Goal: Information Seeking & Learning: Learn about a topic

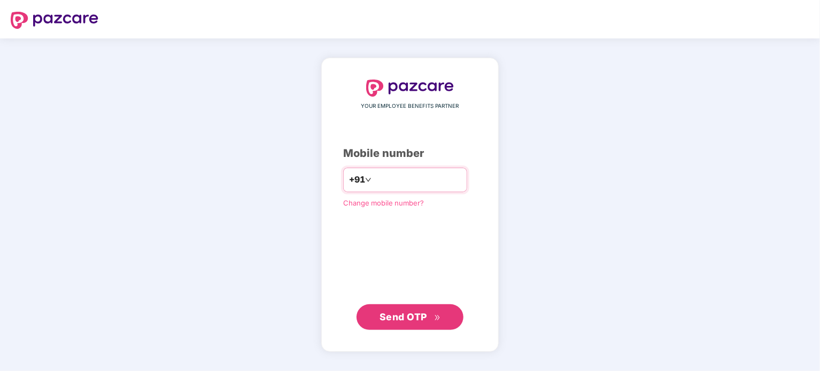
type input "**********"
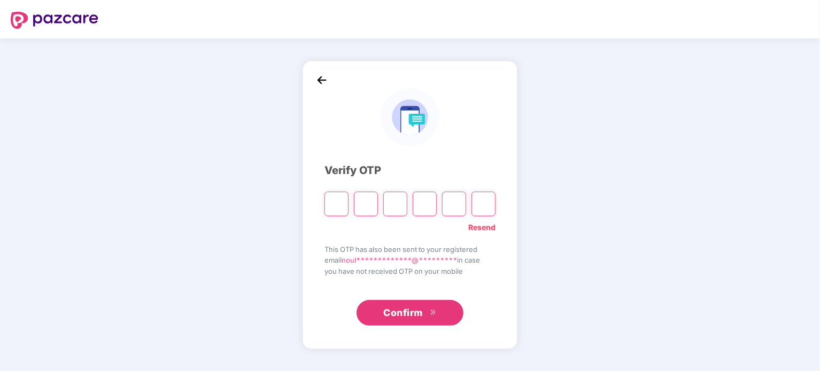
type input "*"
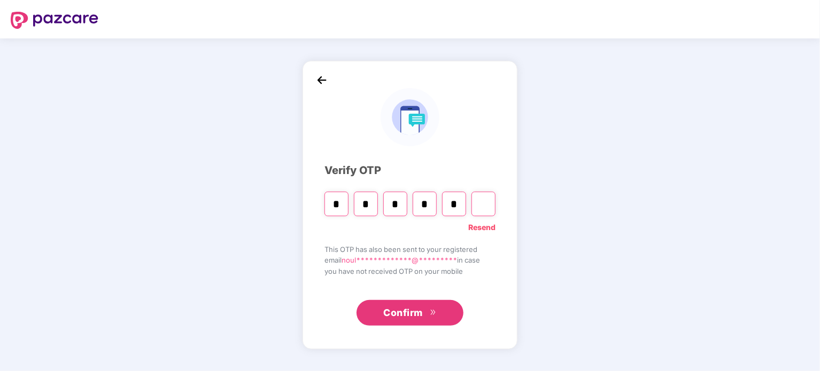
type input "*"
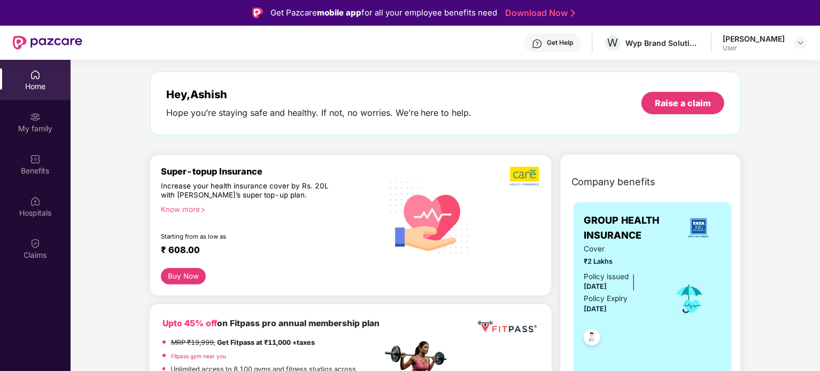
scroll to position [107, 0]
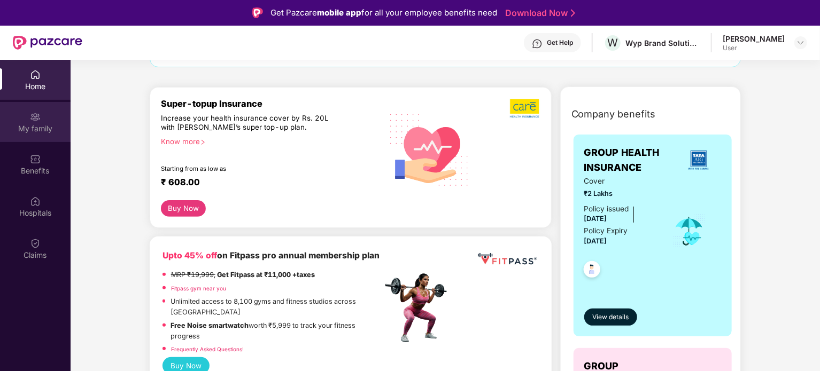
click at [36, 127] on div "My family" at bounding box center [35, 128] width 71 height 11
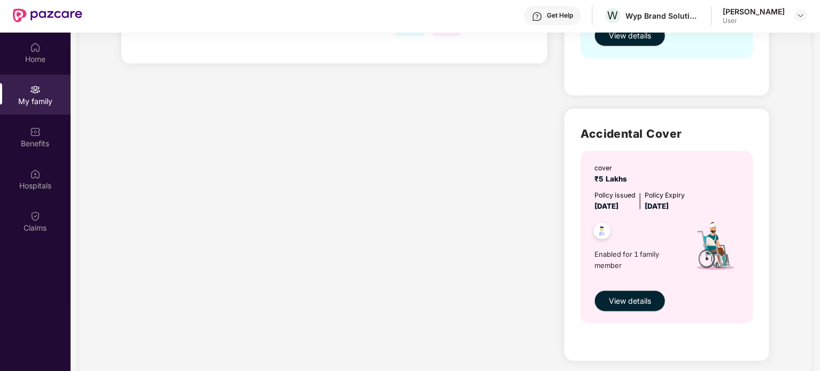
scroll to position [53, 0]
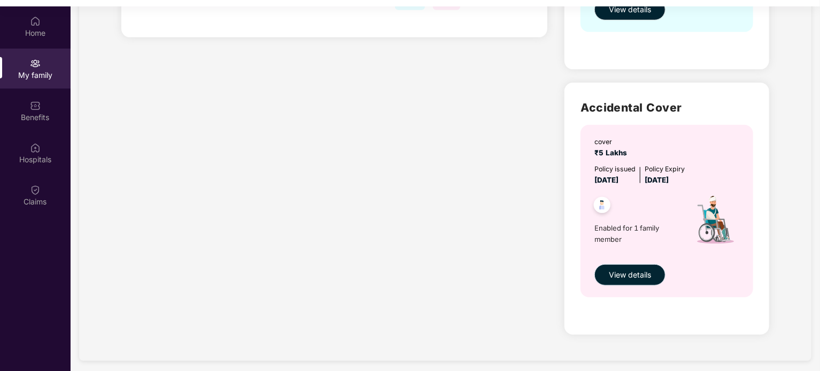
click at [651, 273] on button "View details" at bounding box center [629, 275] width 71 height 21
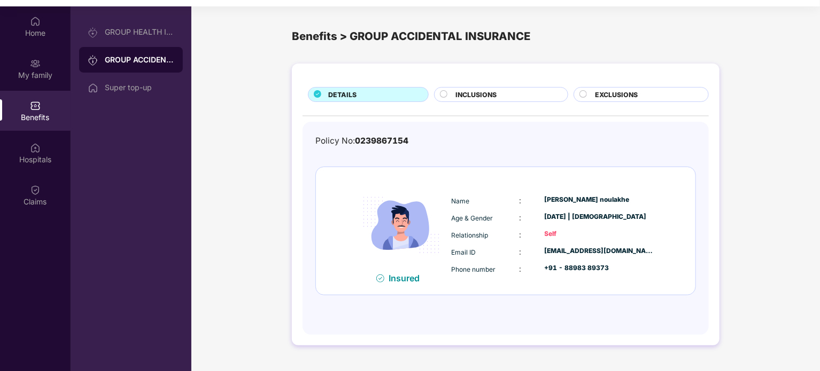
click at [482, 95] on span "INCLUSIONS" at bounding box center [475, 95] width 41 height 10
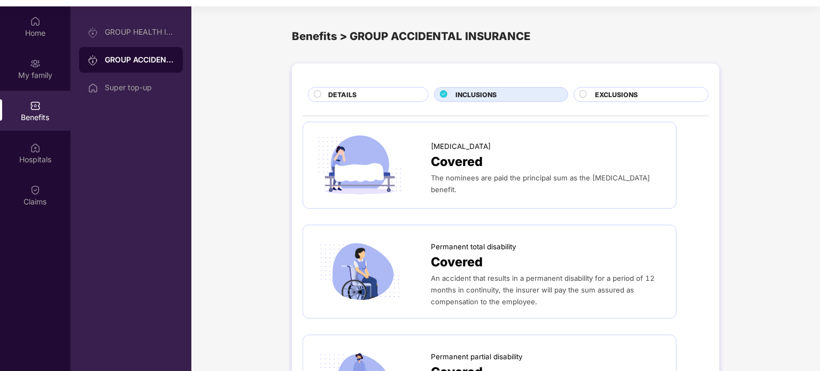
click at [356, 98] on div "DETAILS" at bounding box center [373, 96] width 100 height 12
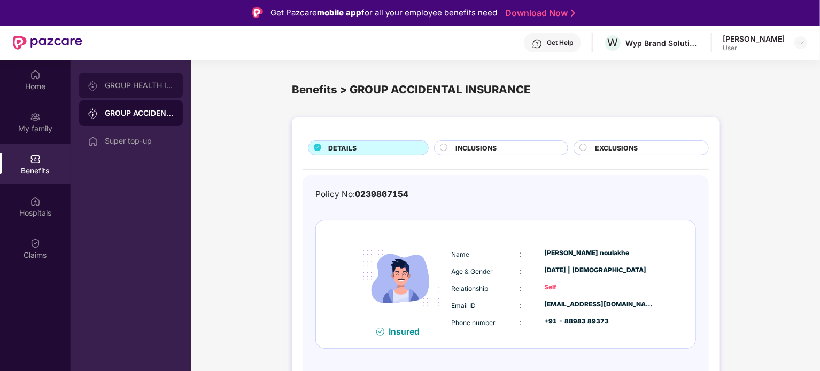
click at [153, 87] on div "GROUP HEALTH INSURANCE" at bounding box center [139, 85] width 69 height 9
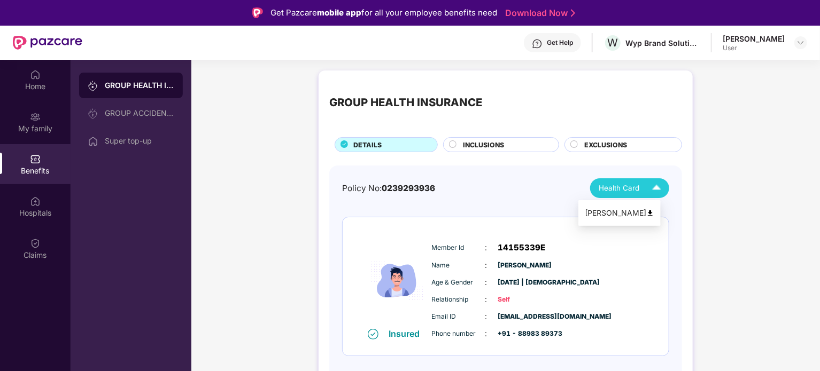
click at [640, 193] on div "Health Card" at bounding box center [632, 188] width 67 height 19
click at [506, 175] on div "Policy No: 0239293936 Health Card Insured Member Id : 14155339E Name : [PERSON_…" at bounding box center [505, 281] width 353 height 230
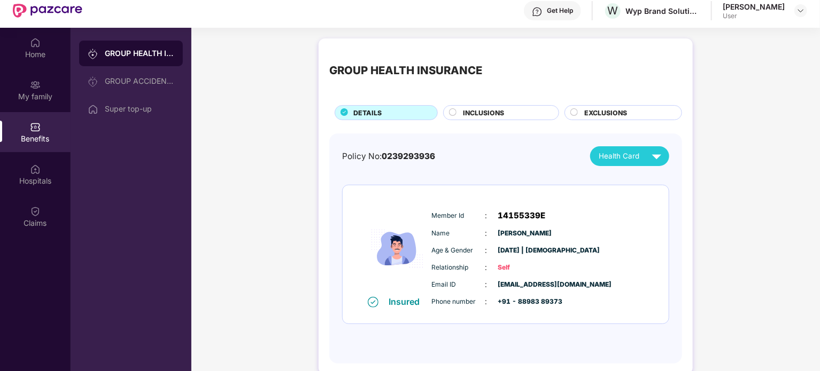
scroll to position [6, 0]
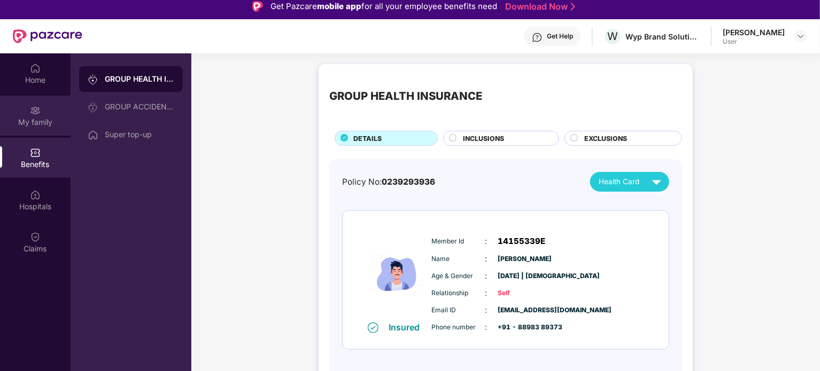
click at [43, 111] on div "My family" at bounding box center [35, 116] width 71 height 40
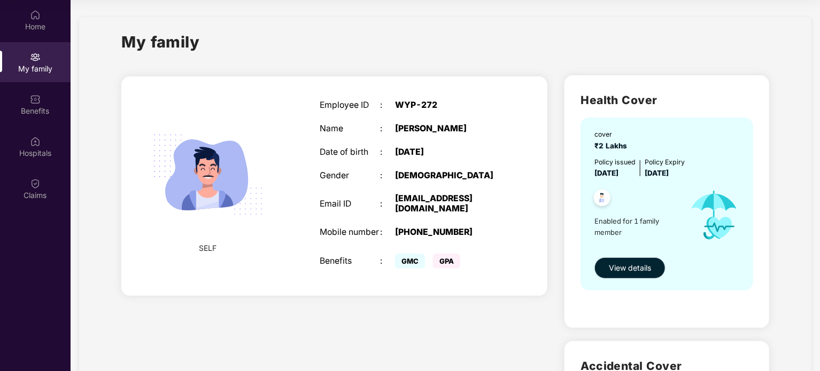
click at [622, 266] on span "View details" at bounding box center [630, 268] width 42 height 12
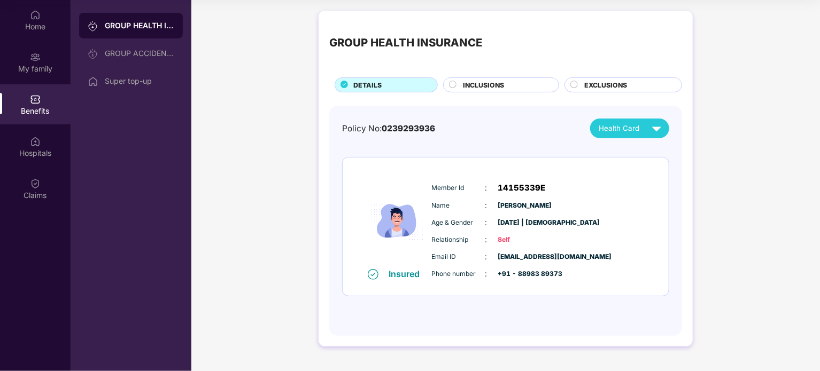
click at [519, 84] on div "INCLUSIONS" at bounding box center [505, 86] width 96 height 12
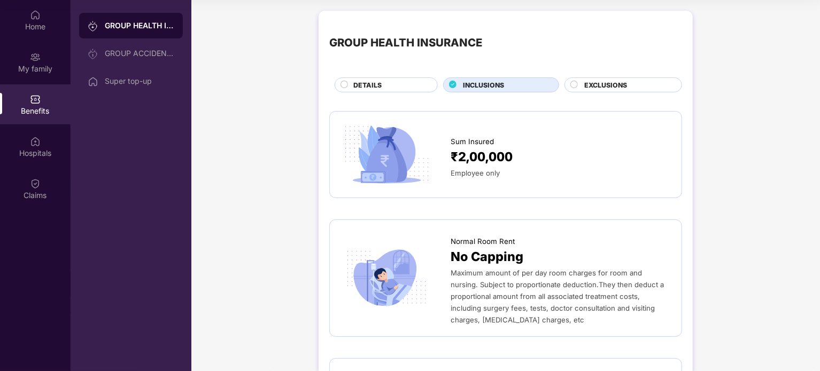
click at [596, 85] on span "EXCLUSIONS" at bounding box center [605, 85] width 43 height 10
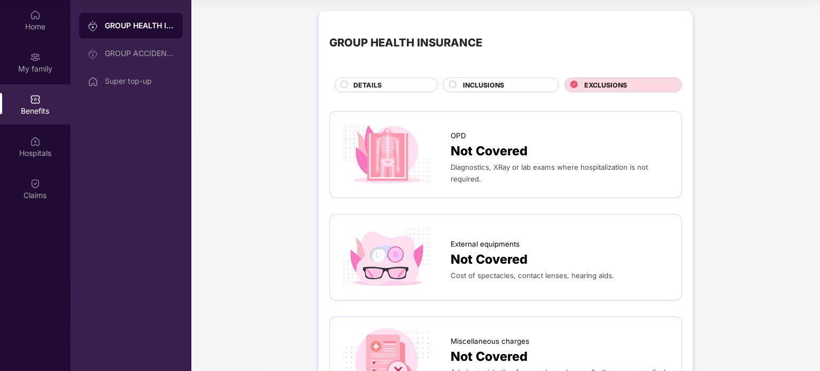
click at [499, 81] on span "INCLUSIONS" at bounding box center [483, 85] width 41 height 10
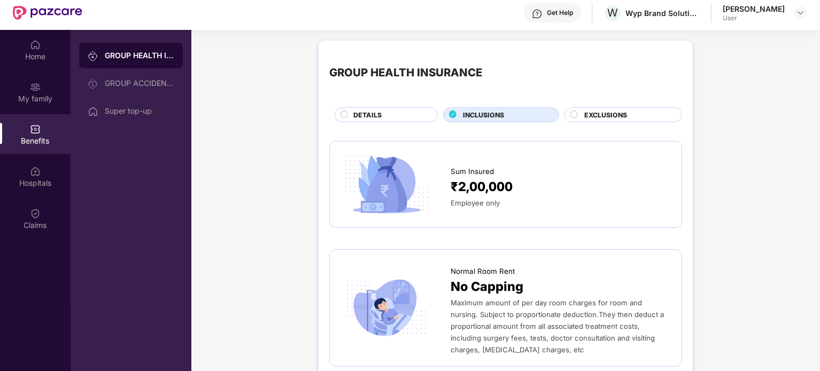
scroll to position [6, 0]
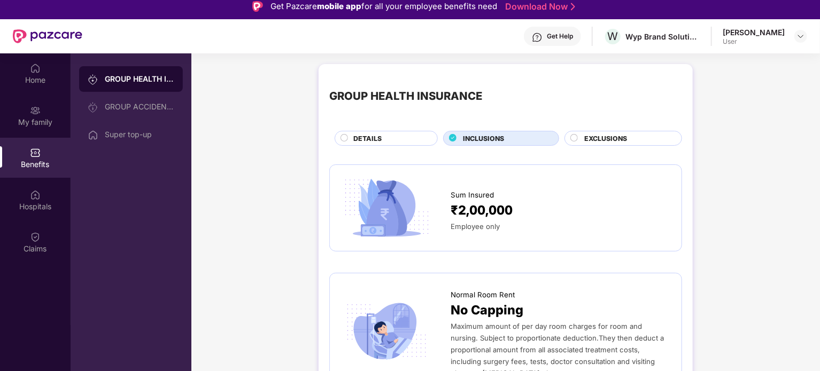
click at [359, 142] on span "DETAILS" at bounding box center [367, 139] width 28 height 10
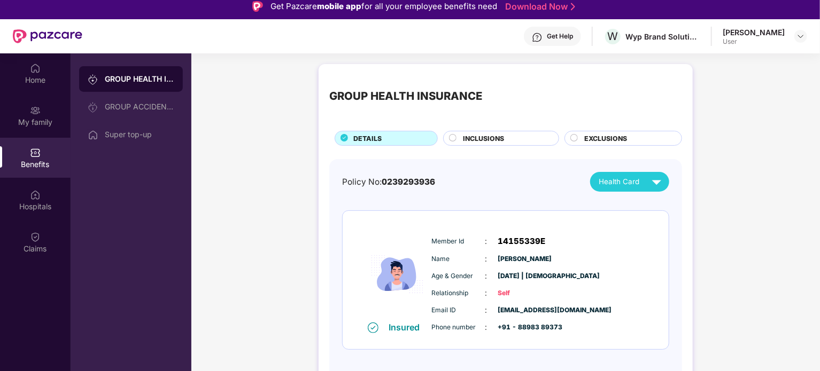
scroll to position [60, 0]
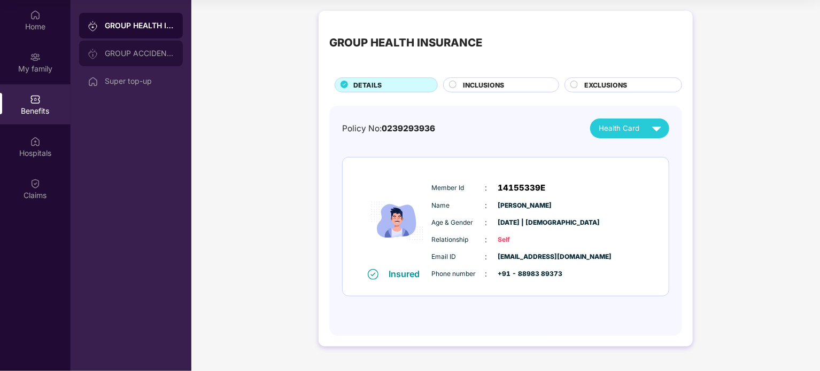
click at [164, 53] on div "GROUP ACCIDENTAL INSURANCE" at bounding box center [139, 53] width 69 height 9
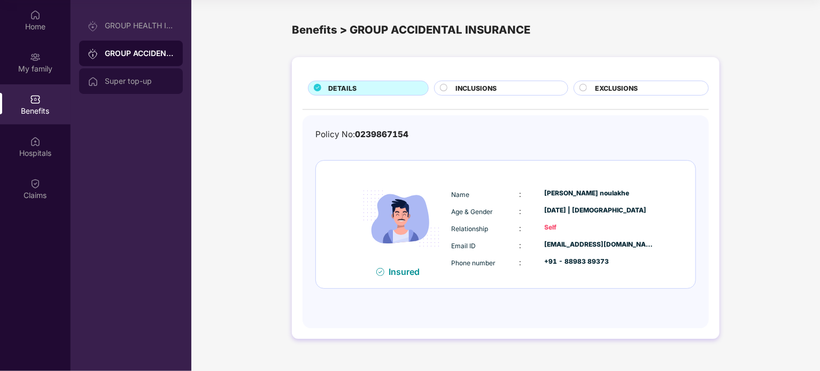
click at [150, 88] on div "Super top-up" at bounding box center [131, 81] width 104 height 26
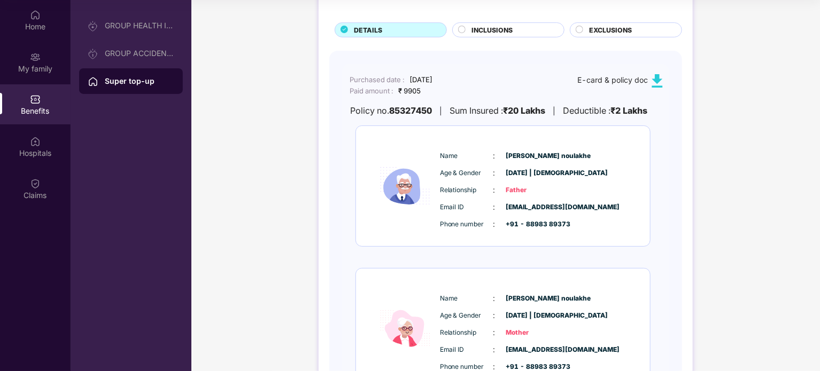
scroll to position [28, 0]
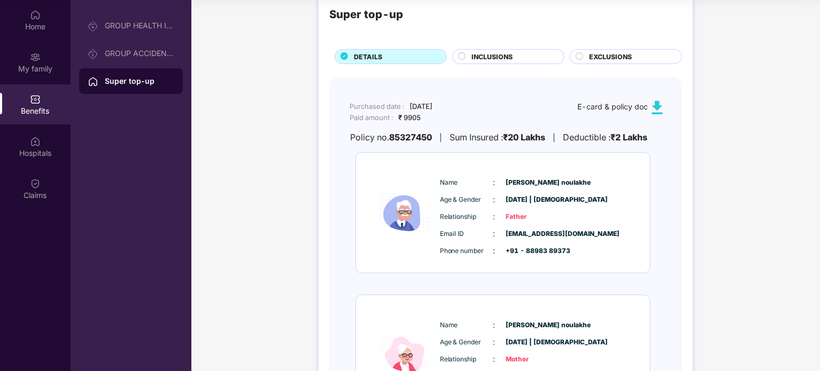
click at [656, 107] on img at bounding box center [656, 107] width 13 height 13
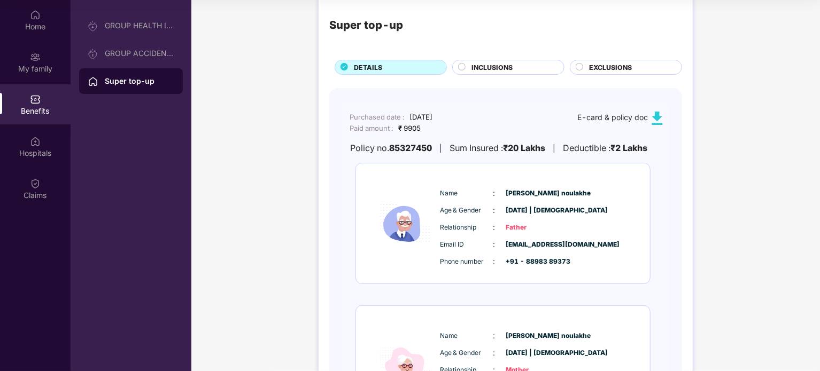
scroll to position [0, 0]
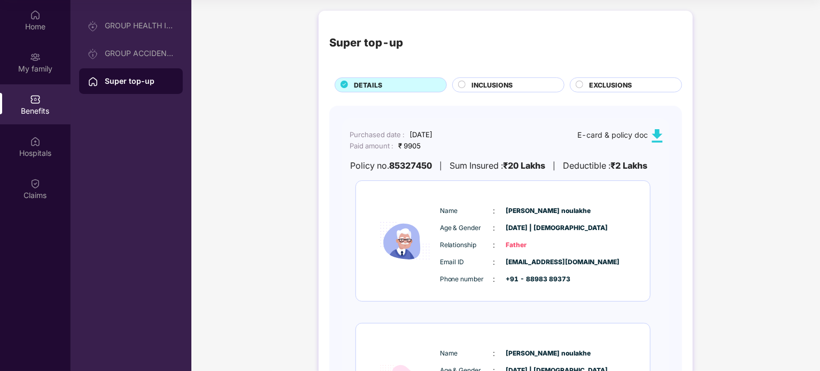
click at [491, 81] on span "INCLUSIONS" at bounding box center [492, 85] width 41 height 10
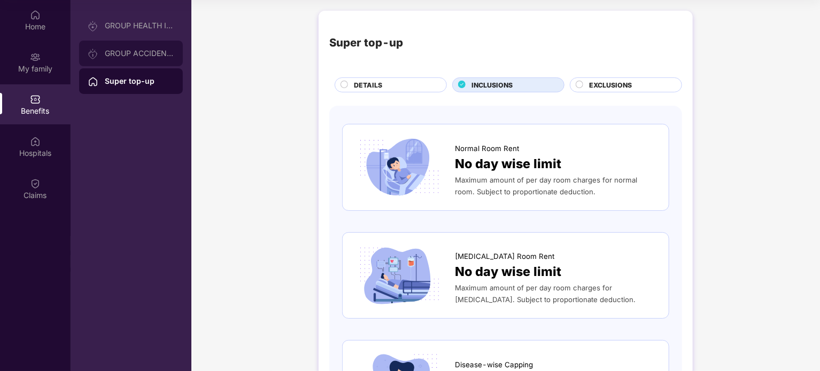
click at [118, 51] on div "GROUP ACCIDENTAL INSURANCE" at bounding box center [139, 53] width 69 height 9
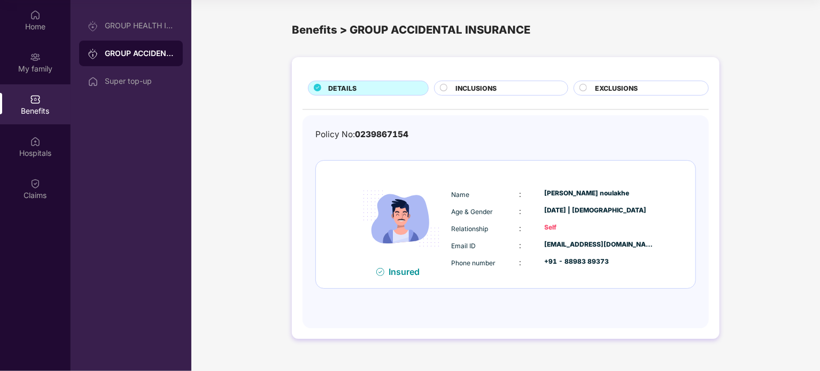
click at [443, 84] on circle at bounding box center [443, 87] width 7 height 7
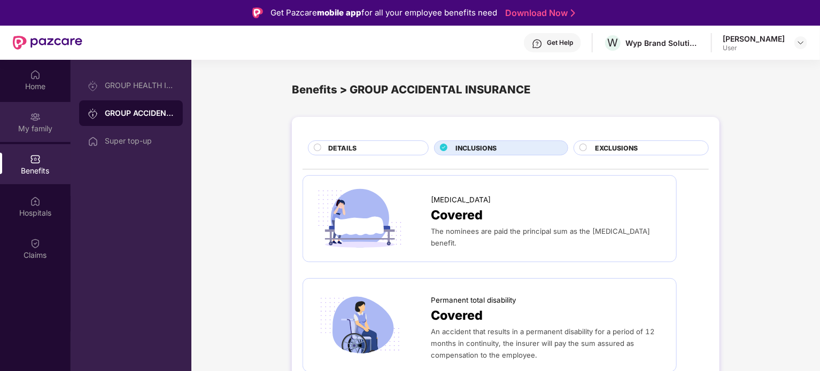
click at [46, 119] on div "My family" at bounding box center [35, 122] width 71 height 40
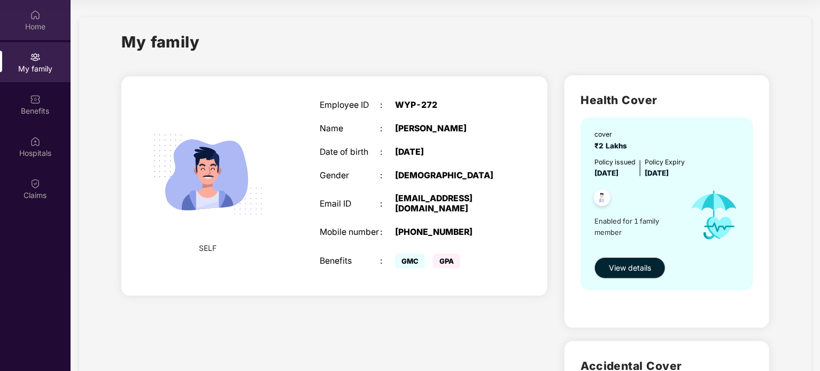
click at [36, 17] on img at bounding box center [35, 15] width 11 height 11
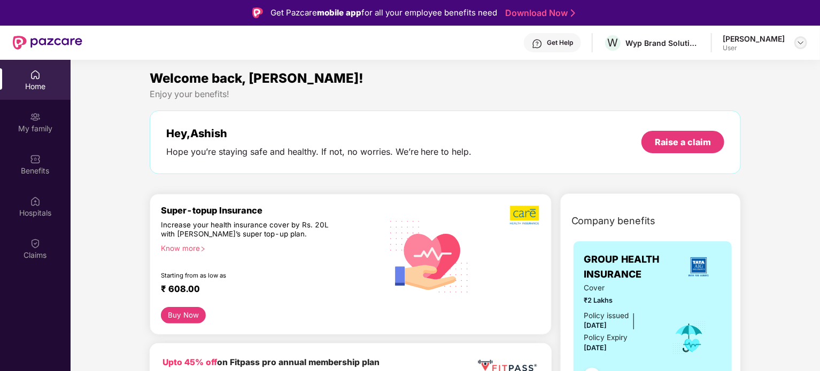
click at [799, 44] on img at bounding box center [800, 42] width 9 height 9
click at [500, 97] on div "Enjoy your benefits!" at bounding box center [446, 94] width 592 height 11
click at [36, 256] on div "Claims" at bounding box center [35, 255] width 71 height 11
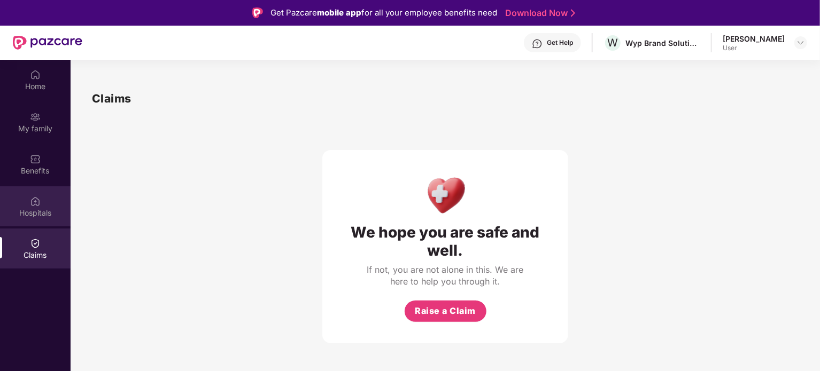
click at [7, 208] on div "Hospitals" at bounding box center [35, 213] width 71 height 11
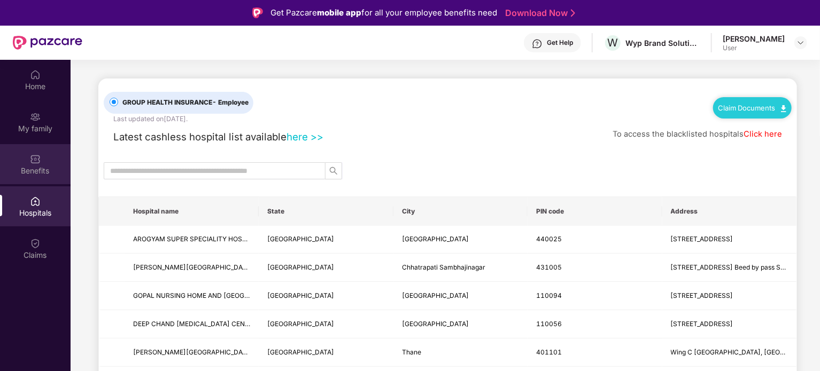
click at [37, 161] on img at bounding box center [35, 159] width 11 height 11
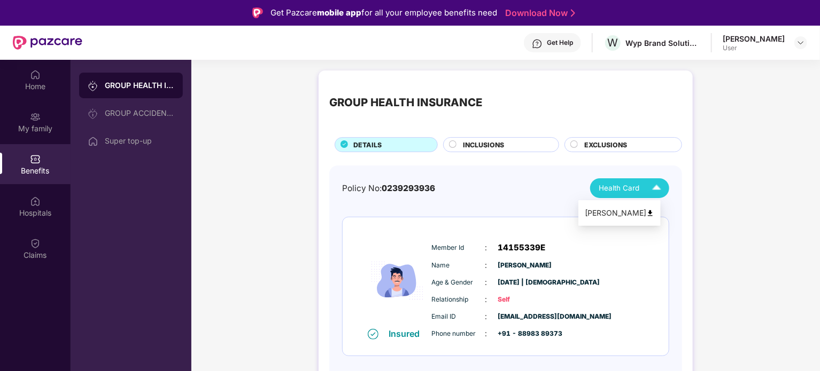
click at [645, 189] on div "Health Card" at bounding box center [632, 188] width 67 height 19
click at [625, 213] on div "[PERSON_NAME]" at bounding box center [619, 213] width 69 height 12
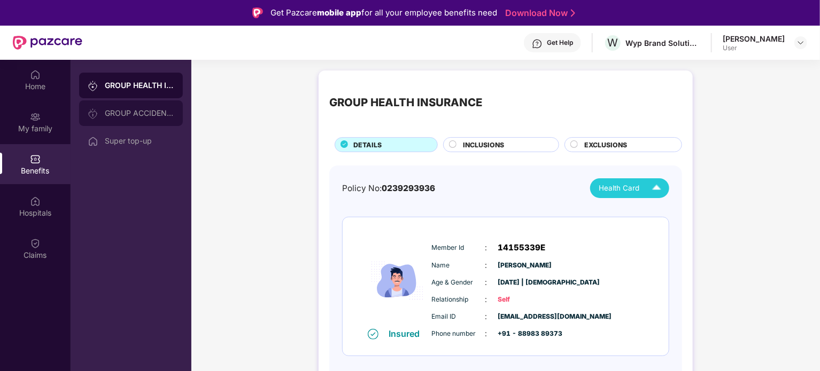
click at [138, 126] on div "GROUP ACCIDENTAL INSURANCE" at bounding box center [131, 113] width 104 height 26
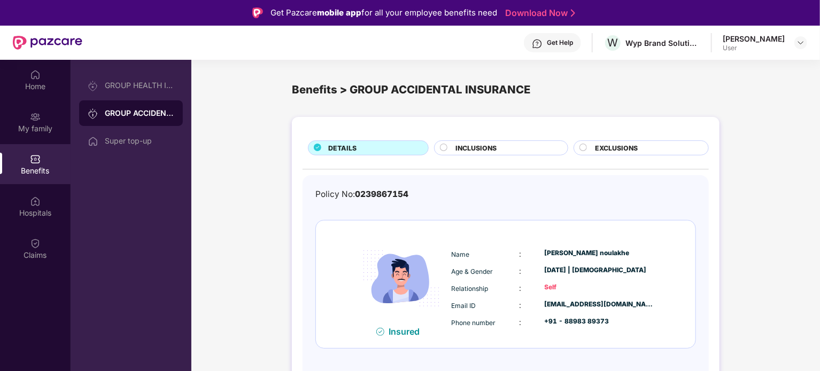
click at [488, 151] on span "INCLUSIONS" at bounding box center [475, 148] width 41 height 10
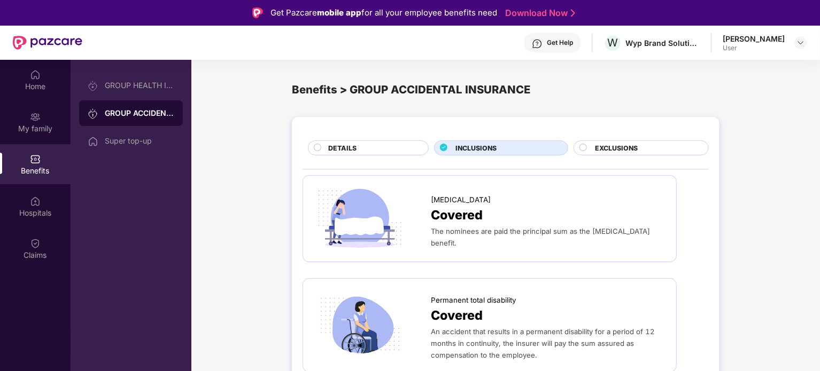
click at [369, 146] on div "DETAILS" at bounding box center [373, 149] width 100 height 12
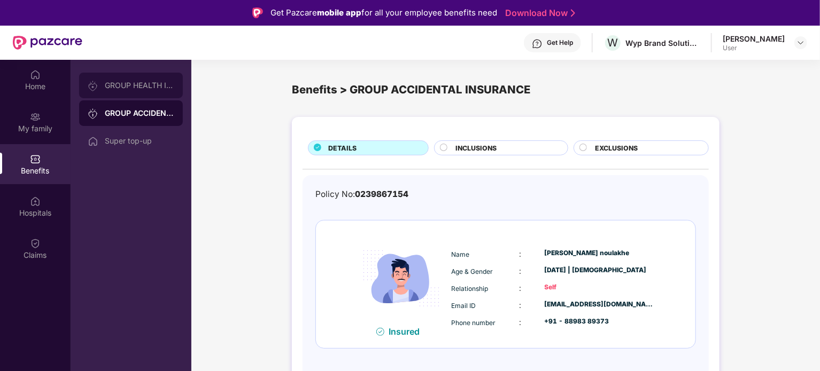
click at [147, 80] on div "GROUP HEALTH INSURANCE" at bounding box center [131, 86] width 104 height 26
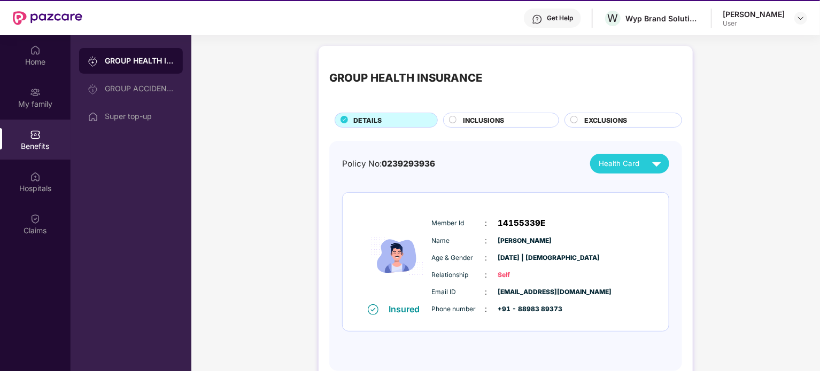
scroll to position [6, 0]
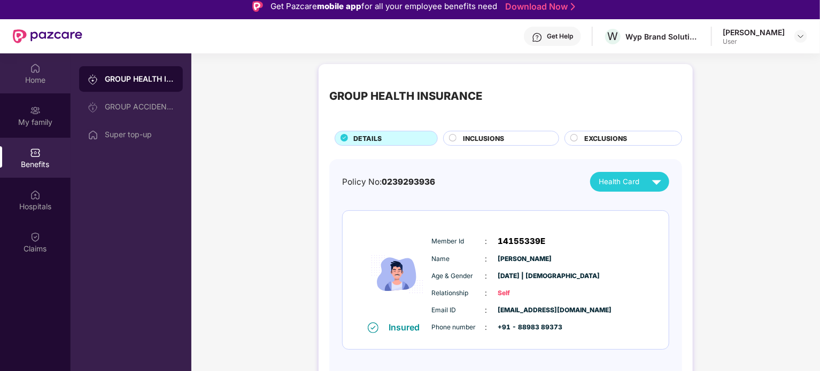
click at [45, 72] on div "Home" at bounding box center [35, 73] width 71 height 40
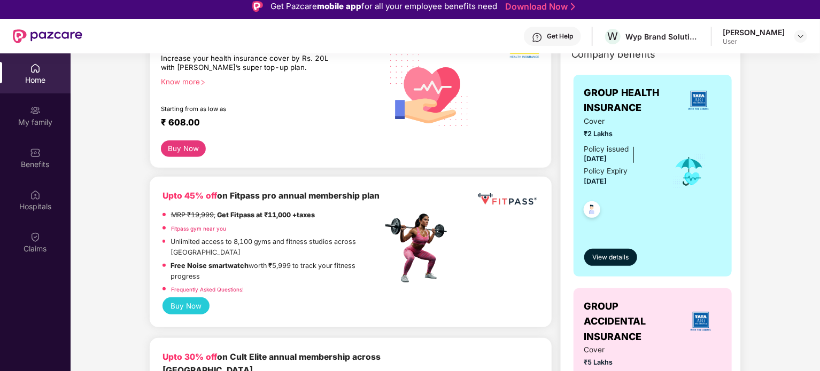
scroll to position [374, 0]
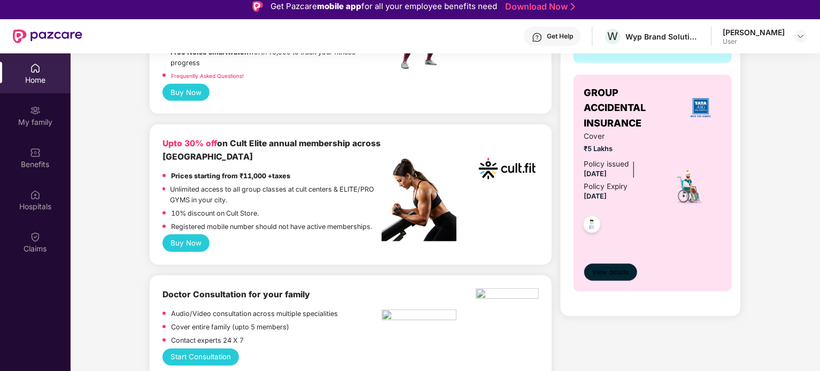
click at [611, 266] on button "View details" at bounding box center [610, 272] width 53 height 17
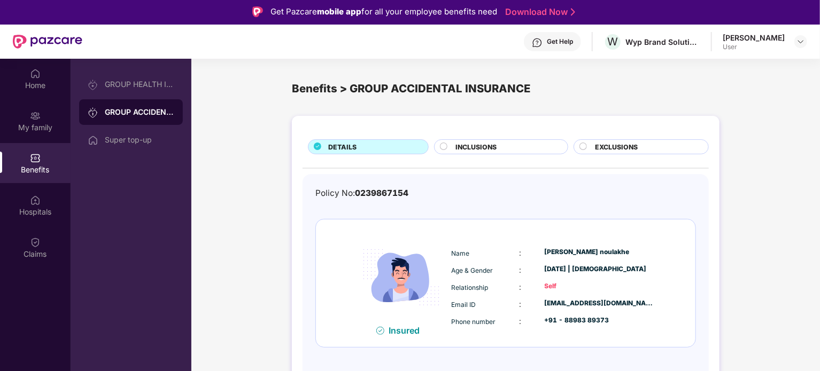
scroll to position [0, 0]
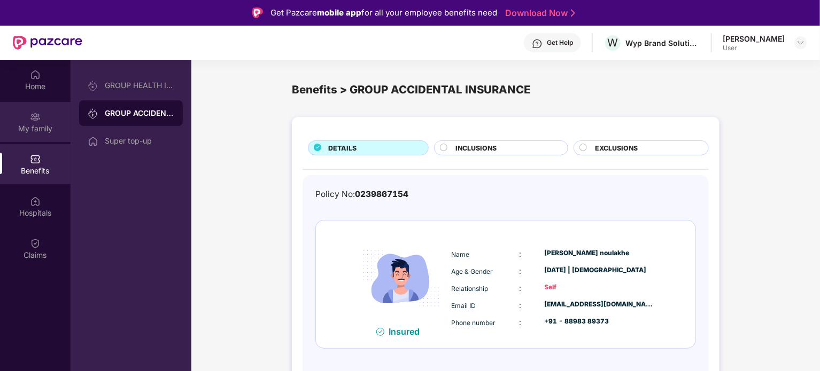
click at [38, 123] on div "My family" at bounding box center [35, 128] width 71 height 11
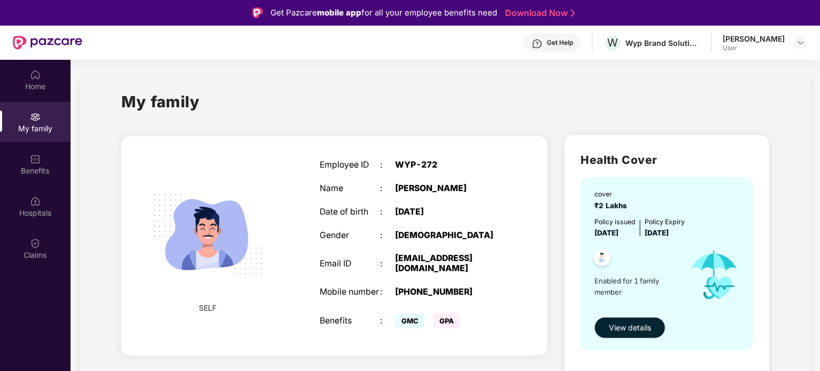
click at [532, 39] on img at bounding box center [537, 43] width 11 height 11
click at [399, 107] on div "My family" at bounding box center [445, 108] width 648 height 37
